Goal: Transaction & Acquisition: Purchase product/service

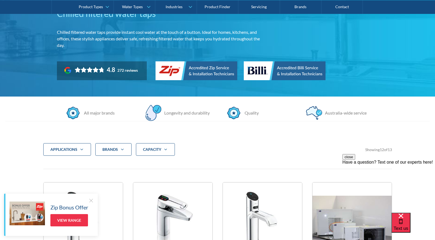
scroll to position [64, 0]
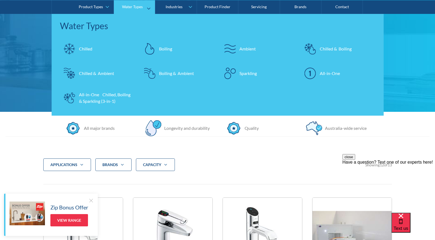
click at [328, 47] on div "Chilled & Boiling" at bounding box center [336, 48] width 32 height 7
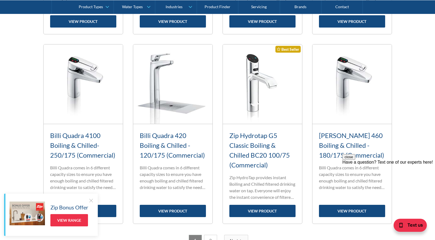
scroll to position [626, 0]
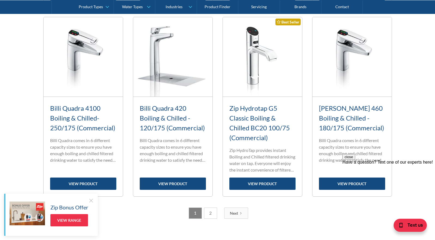
click at [233, 212] on div "Next" at bounding box center [234, 213] width 8 height 6
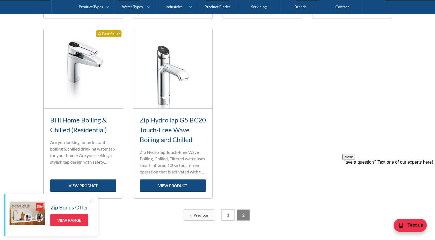
scroll to position [602, 0]
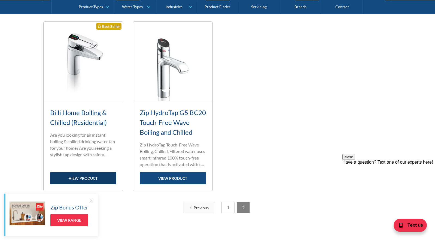
click at [82, 178] on link "view product" at bounding box center [83, 178] width 66 height 12
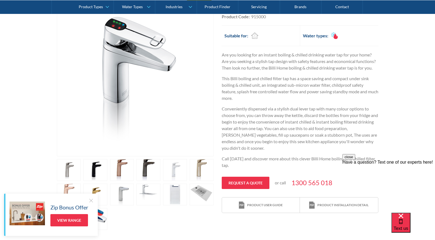
scroll to position [136, 0]
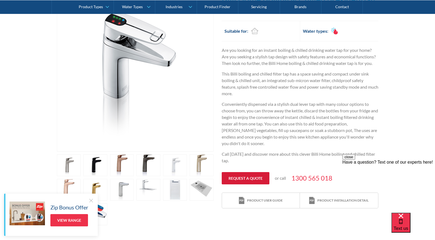
click at [254, 179] on link "Request a quote" at bounding box center [246, 178] width 48 height 12
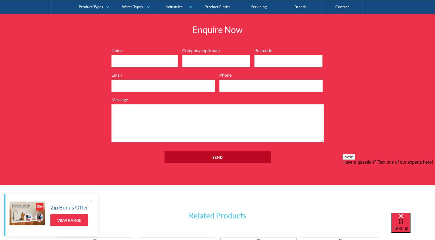
scroll to position [683, 0]
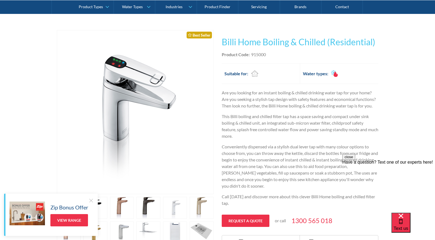
scroll to position [82, 0]
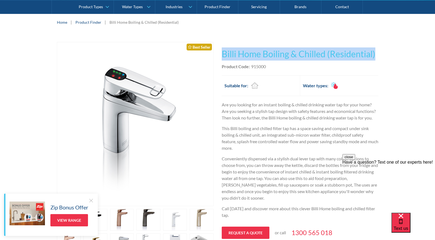
drag, startPoint x: 223, startPoint y: 53, endPoint x: 376, endPoint y: 53, distance: 153.5
click at [376, 53] on h1 "Billi Home Boiling & Chilled (Residential)" at bounding box center [300, 53] width 157 height 13
copy h1 "Billi Home Boiling & Chilled (Residential)"
